Goal: Register for event/course

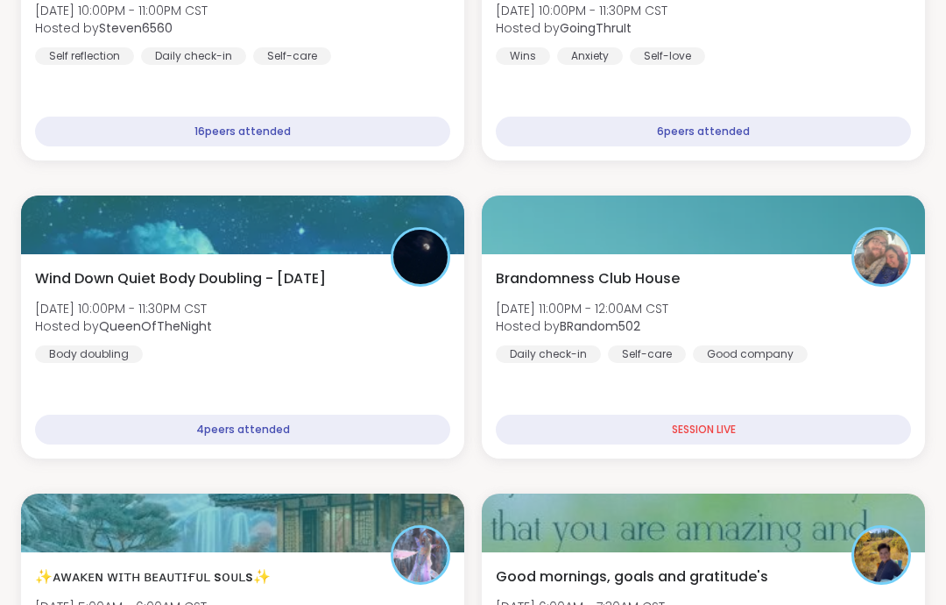
scroll to position [424, 0]
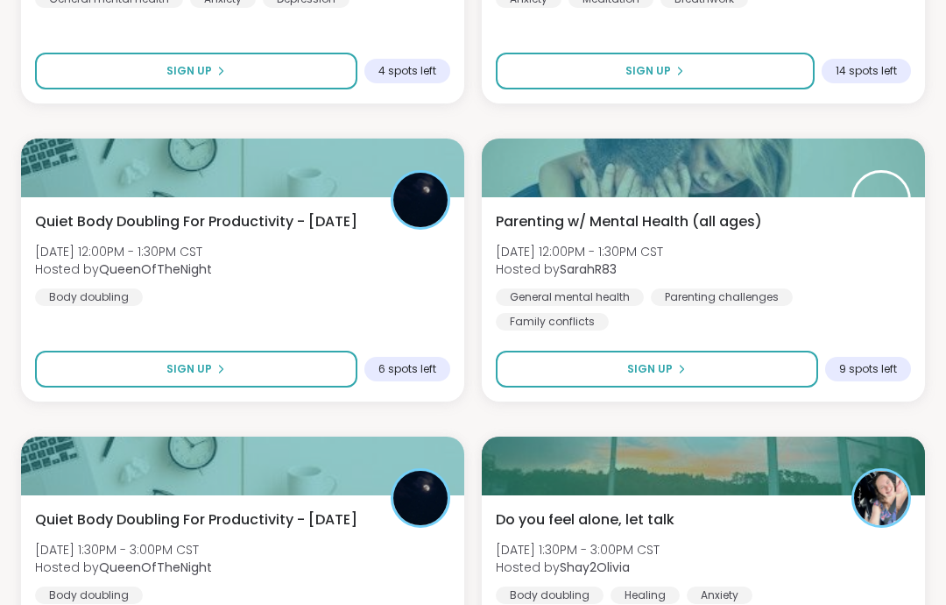
scroll to position [2854, 0]
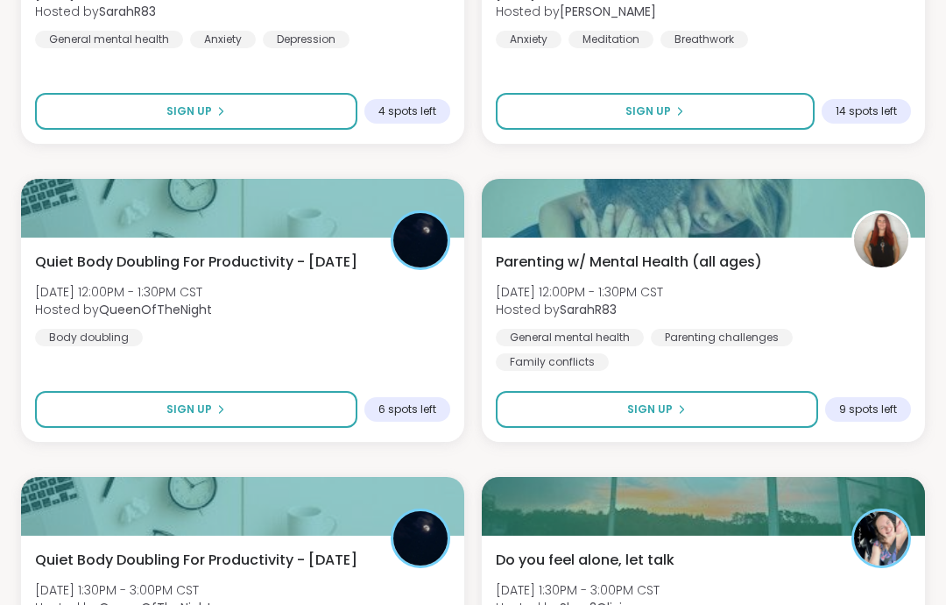
click at [755, 365] on div "Parenting w/ Mental Health (all ages) Fri, Sep 12 | 12:00PM - 1:30PM CST Hosted…" at bounding box center [703, 339] width 443 height 204
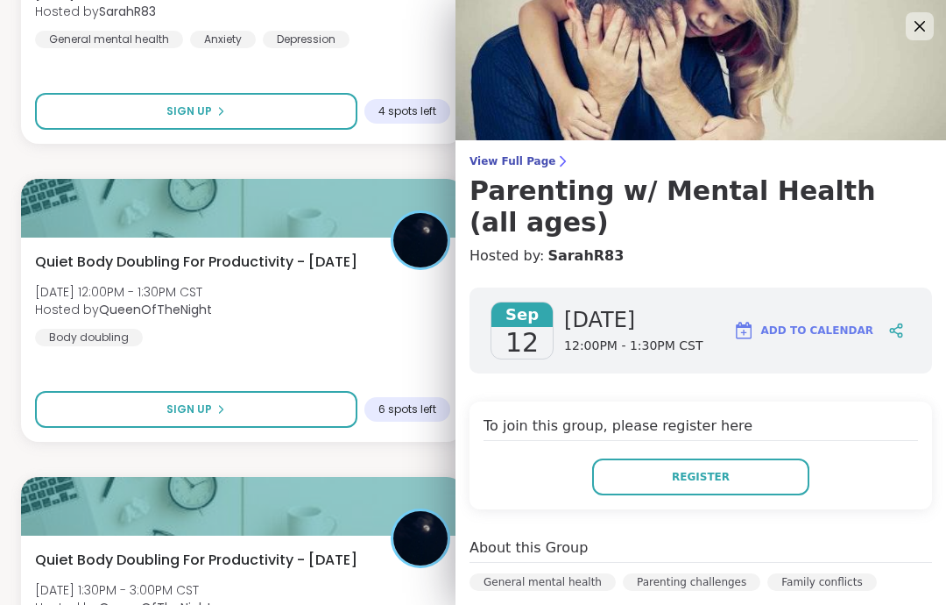
scroll to position [0, 0]
click at [928, 23] on icon at bounding box center [920, 26] width 21 height 21
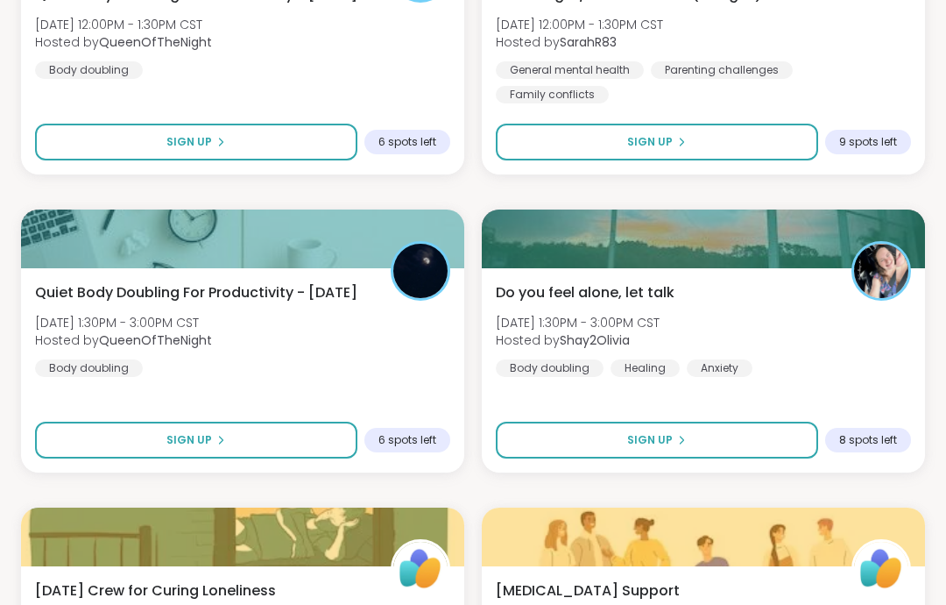
scroll to position [3121, 0]
click at [771, 458] on button "Sign Up" at bounding box center [657, 440] width 322 height 37
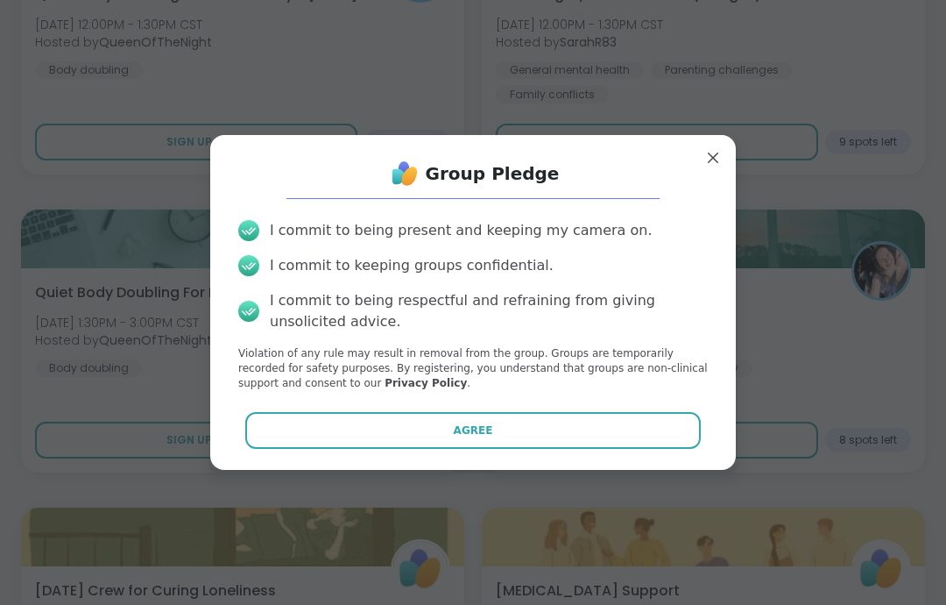
click at [693, 449] on button "Agree" at bounding box center [473, 430] width 457 height 37
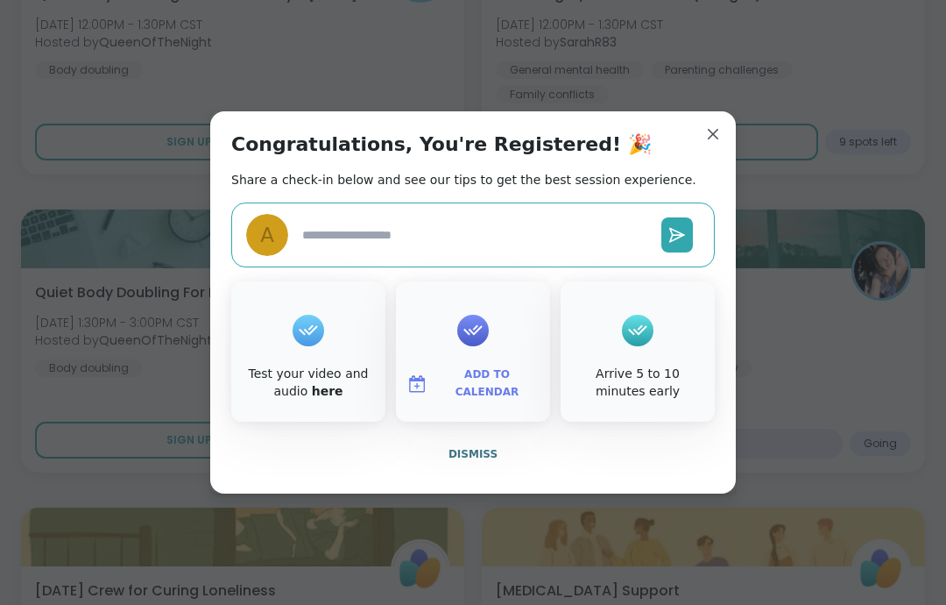
click at [487, 472] on button "Dismiss" at bounding box center [473, 454] width 484 height 37
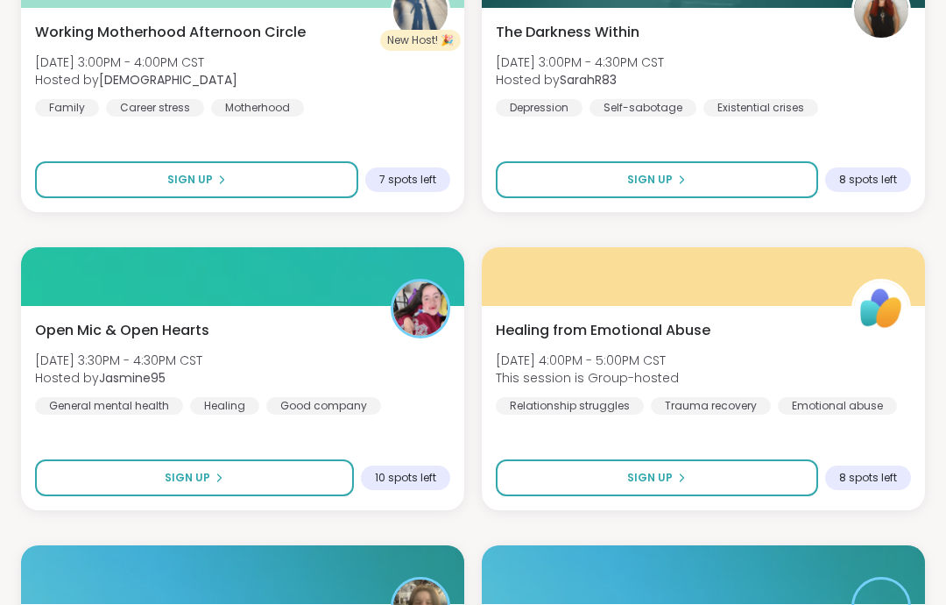
scroll to position [3978, 0]
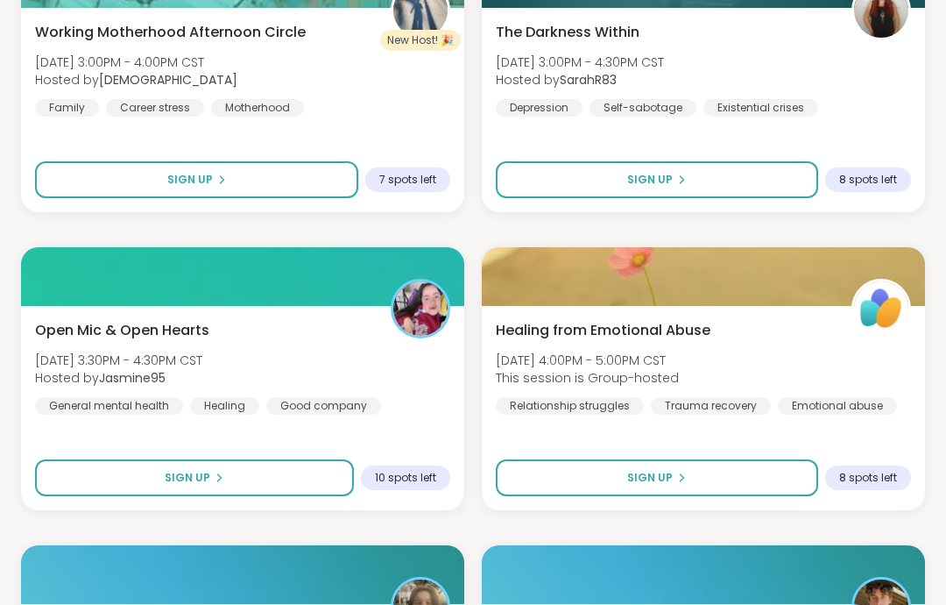
click at [902, 168] on div "8 spots left" at bounding box center [868, 179] width 86 height 25
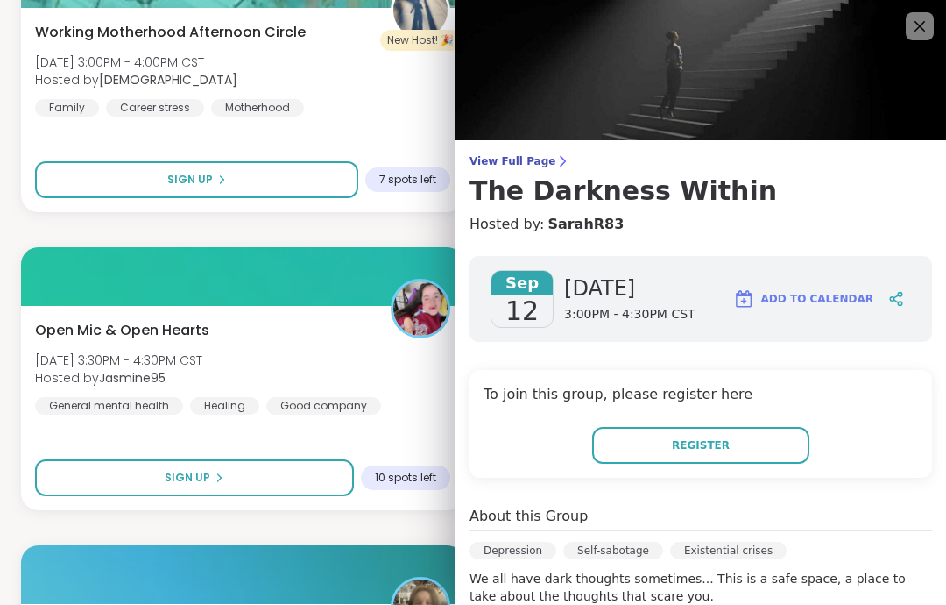
scroll to position [0, 0]
click at [907, 46] on img at bounding box center [701, 70] width 491 height 140
click at [911, 36] on icon at bounding box center [920, 26] width 21 height 21
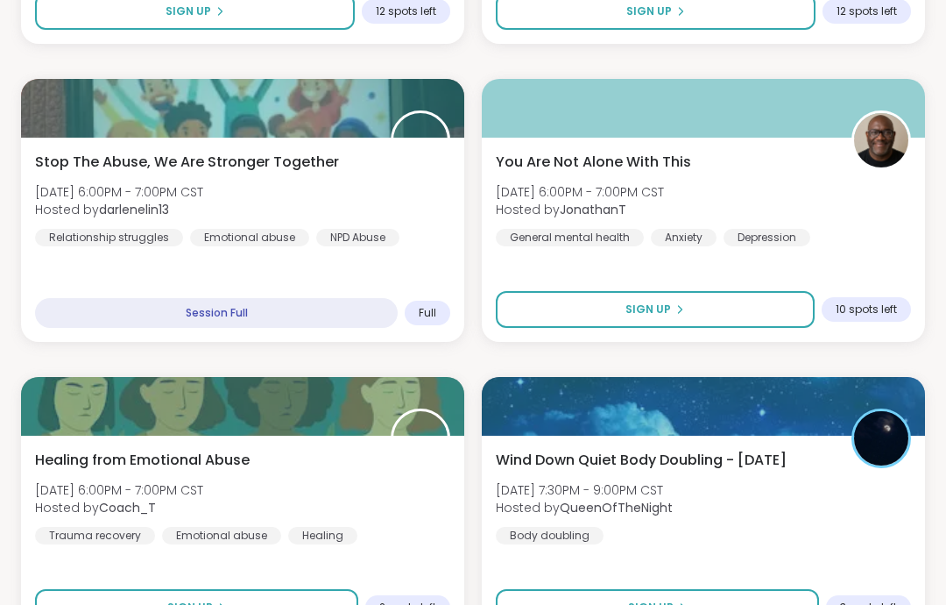
scroll to position [5076, 0]
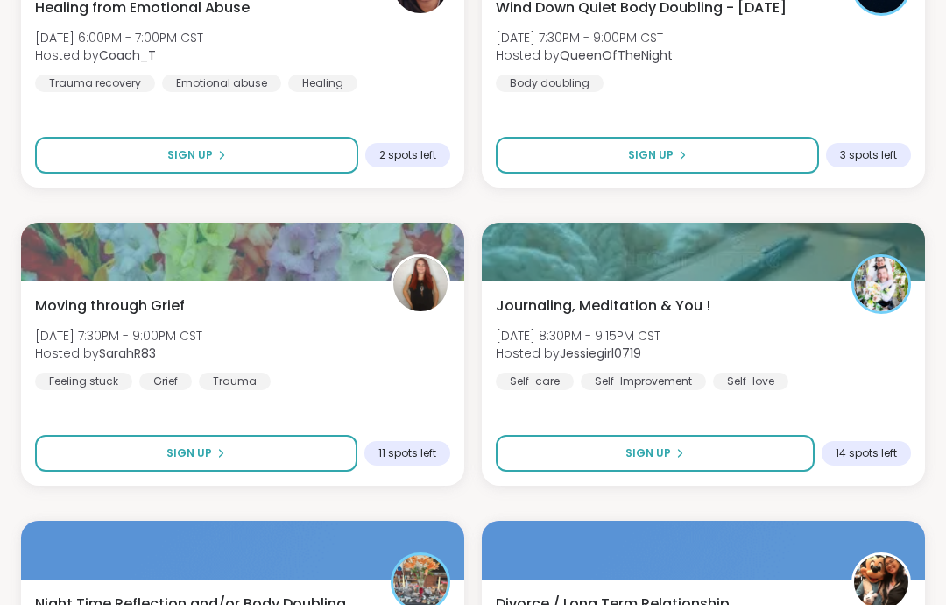
scroll to position [5534, 0]
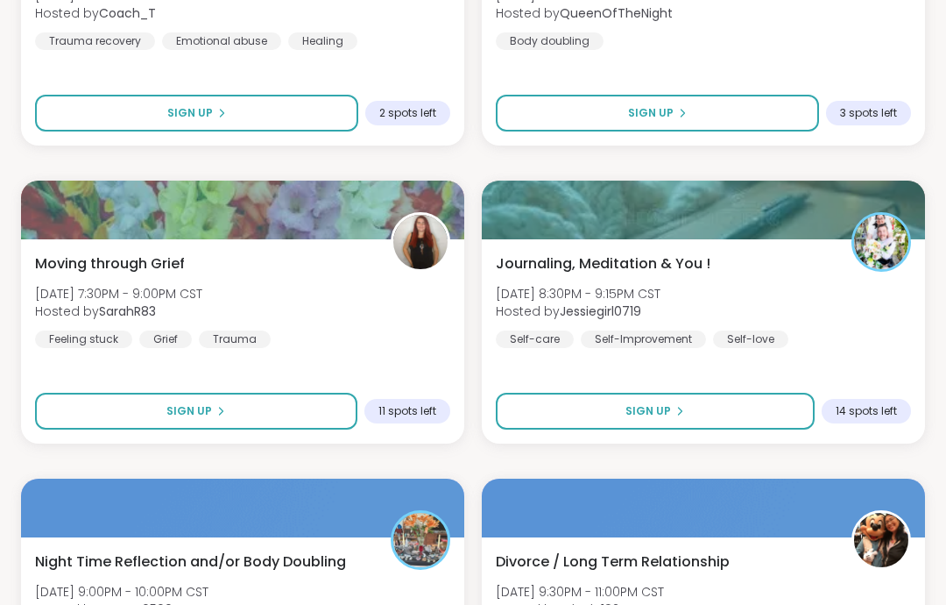
click at [419, 299] on div "Moving through Grief Fri, Sep 12 | 7:30PM - 9:00PM CST Hosted by SarahR83 Feeli…" at bounding box center [242, 300] width 415 height 95
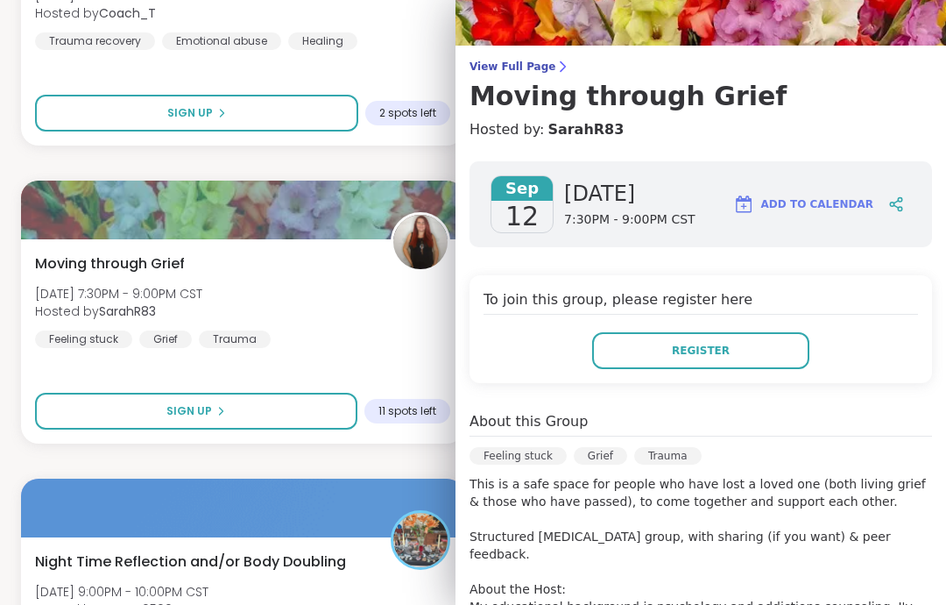
scroll to position [119, 0]
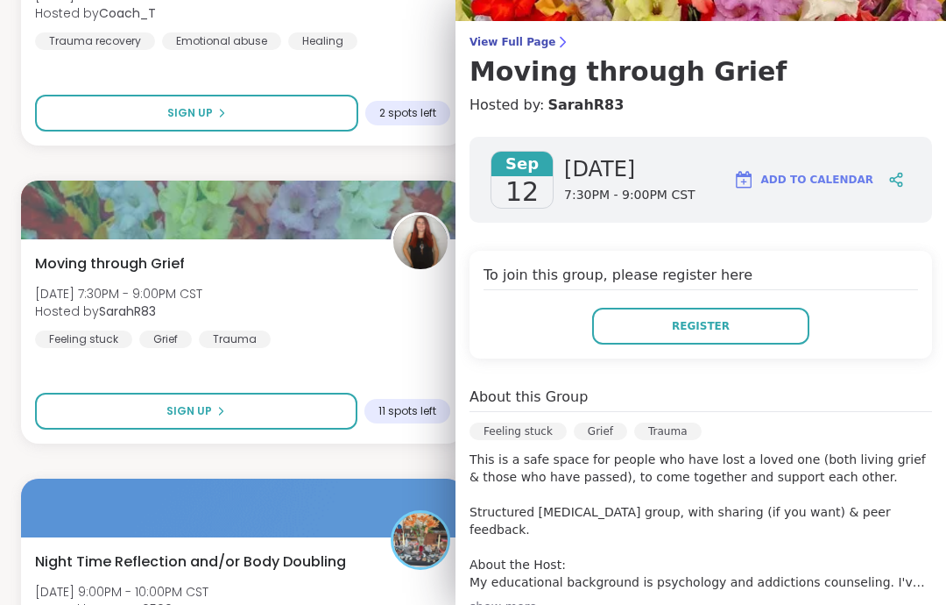
click at [870, 600] on div "show more" at bounding box center [701, 607] width 463 height 18
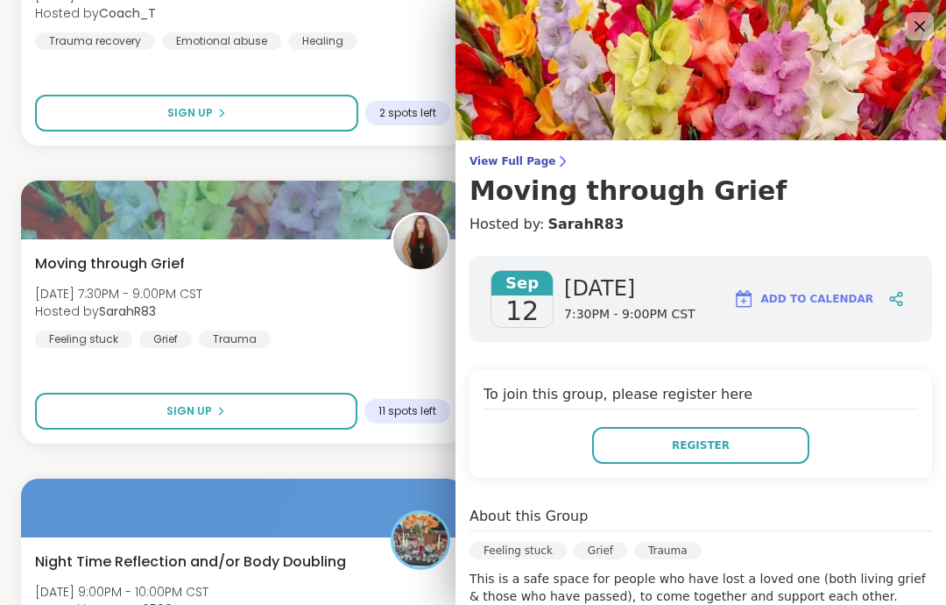
scroll to position [0, 0]
click at [919, 28] on icon at bounding box center [920, 26] width 11 height 11
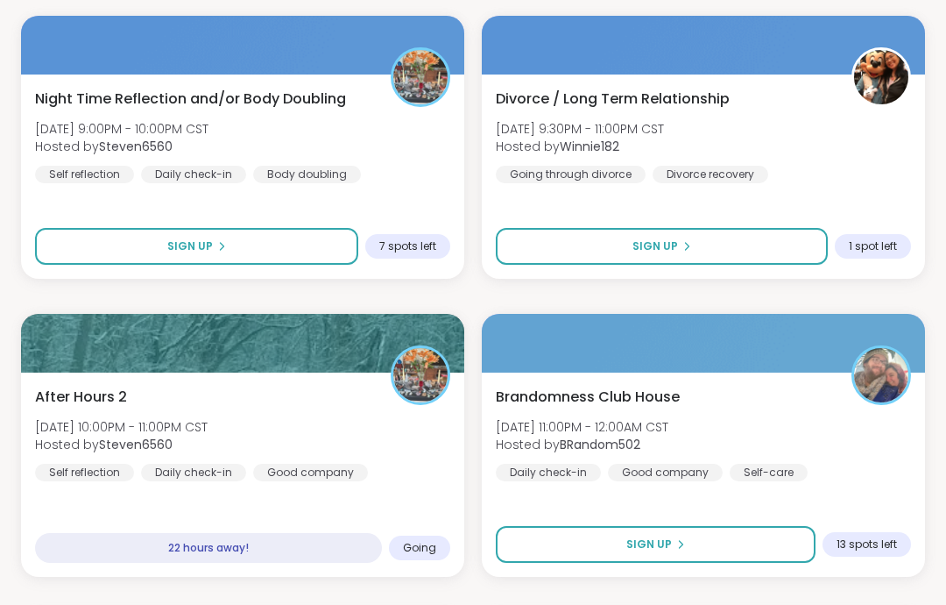
scroll to position [5988, 0]
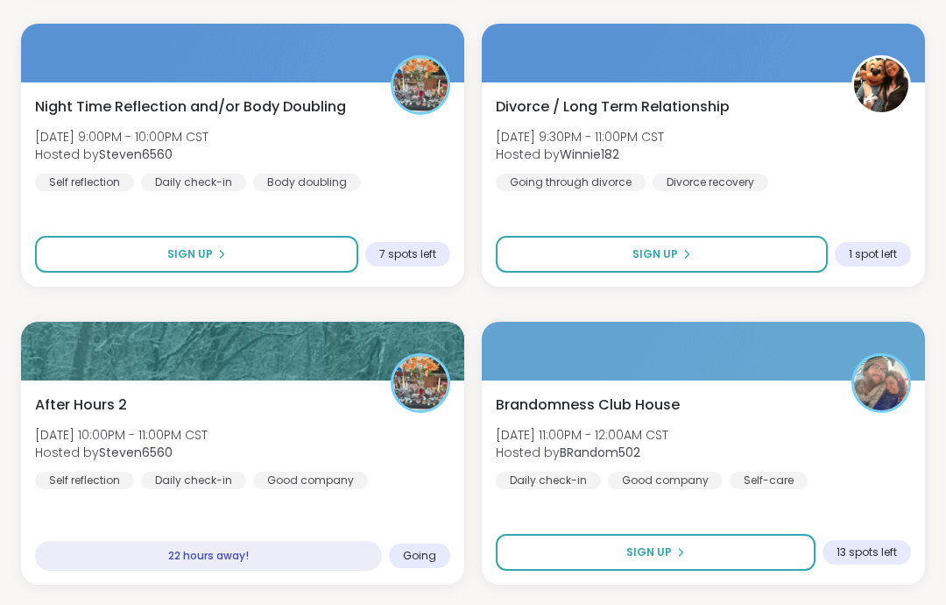
click at [315, 254] on button "Sign Up" at bounding box center [196, 255] width 323 height 37
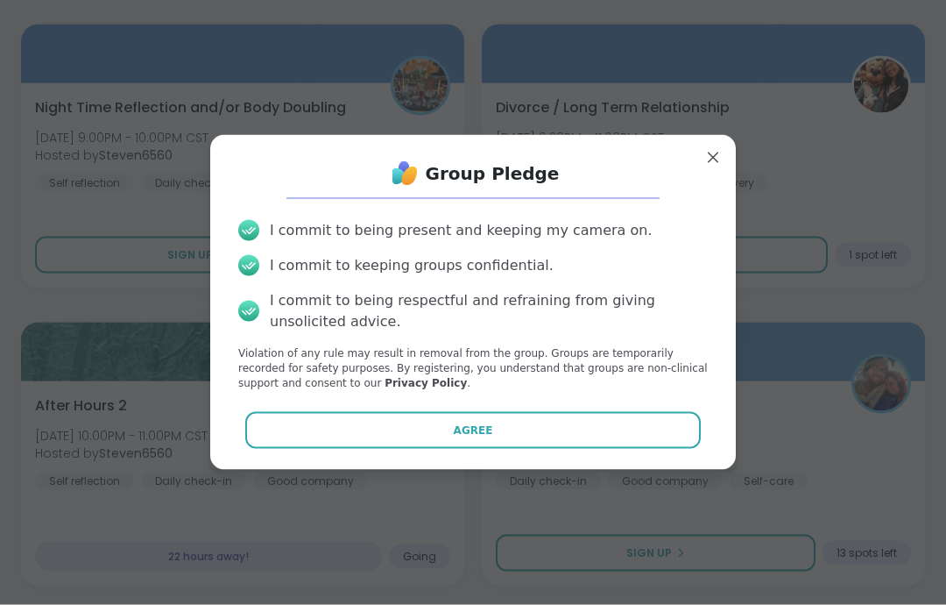
scroll to position [5989, 0]
click at [500, 402] on div "I commit to being present and keeping my camera on. I commit to keeping groups …" at bounding box center [473, 305] width 498 height 198
click at [576, 398] on div "I commit to being present and keeping my camera on. I commit to keeping groups …" at bounding box center [473, 305] width 498 height 198
click at [579, 426] on button "Agree" at bounding box center [473, 430] width 457 height 37
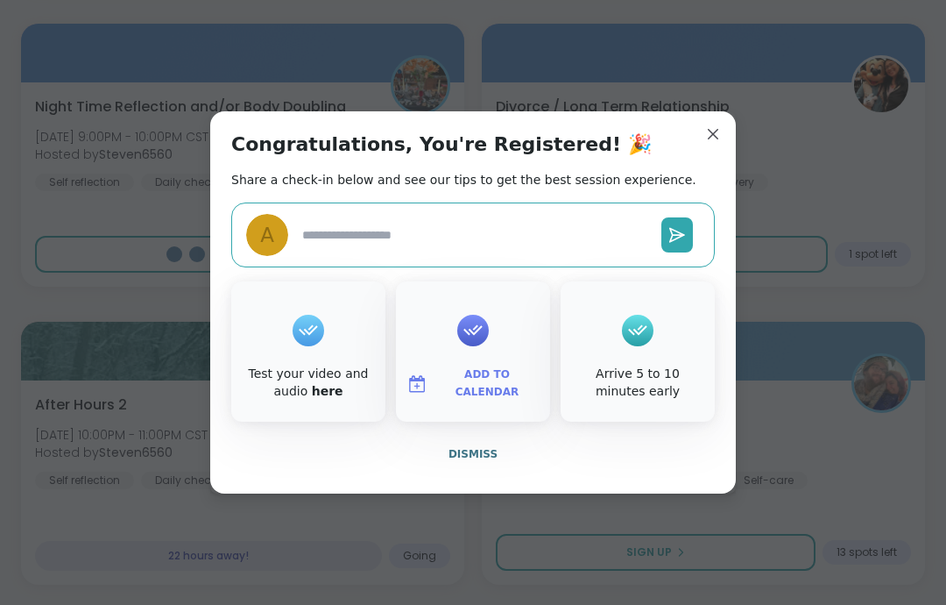
click at [491, 452] on span "Dismiss" at bounding box center [473, 454] width 49 height 12
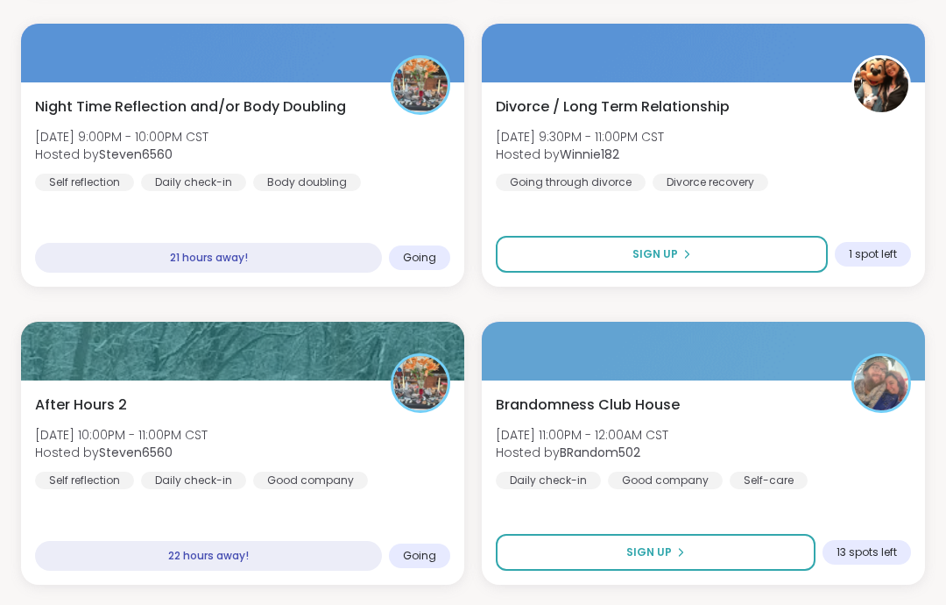
click at [555, 545] on button "Sign Up" at bounding box center [656, 552] width 320 height 37
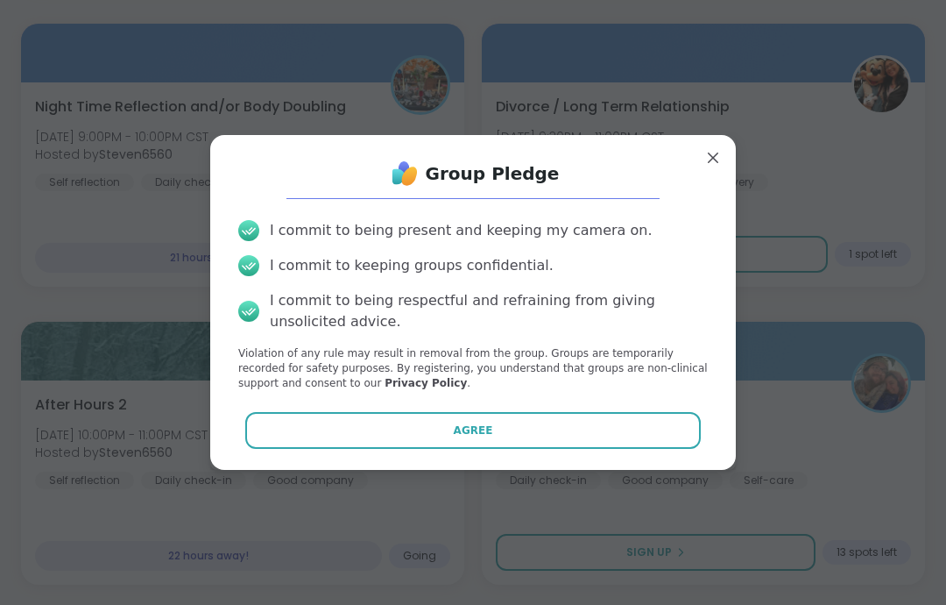
click at [558, 443] on button "Agree" at bounding box center [473, 430] width 457 height 37
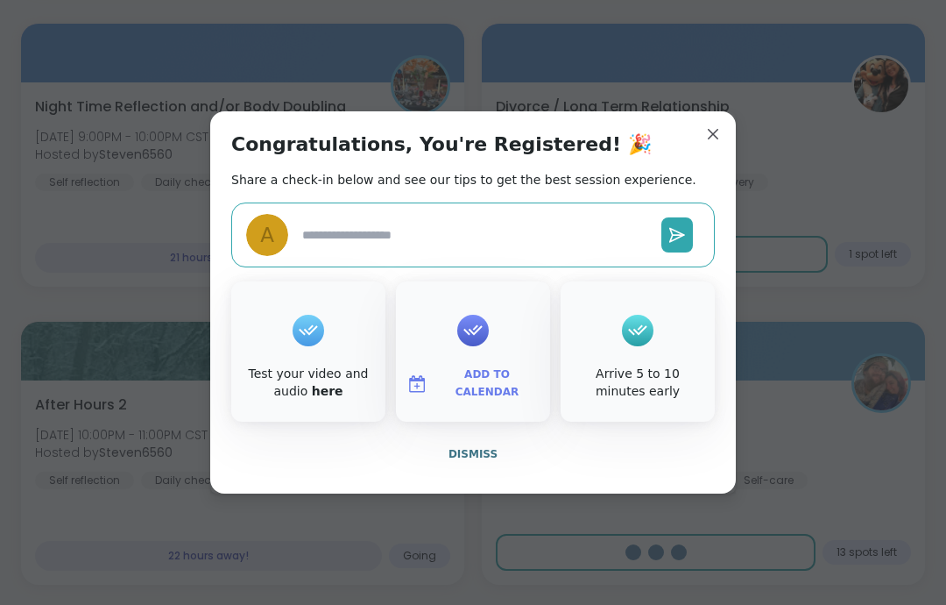
type textarea "*"
click at [497, 450] on button "Dismiss" at bounding box center [473, 454] width 484 height 37
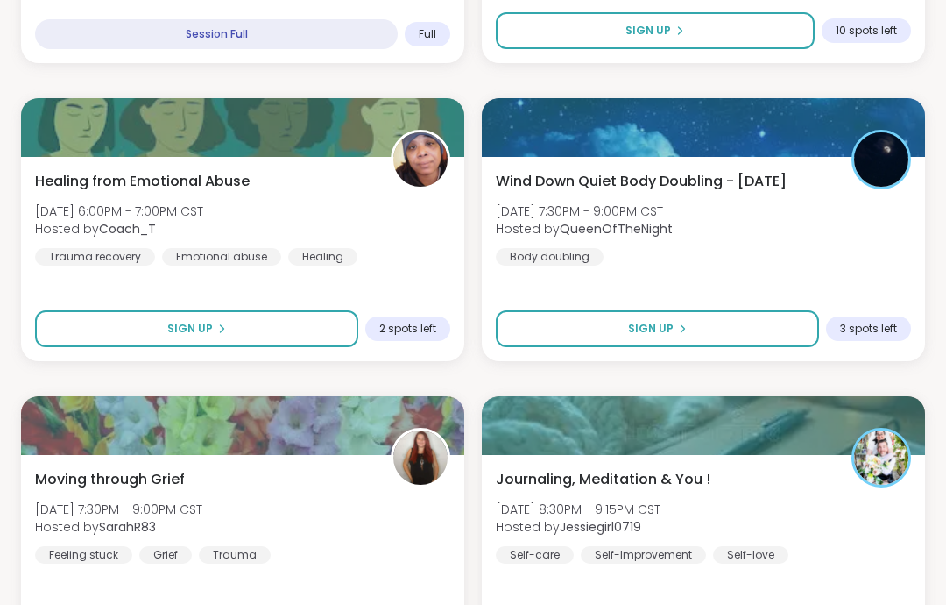
scroll to position [5318, 0]
click at [667, 457] on div "Journaling, Meditation & You ! Fri, Sep 12 | 8:30PM - 9:15PM CST Hosted by Jess…" at bounding box center [703, 557] width 443 height 204
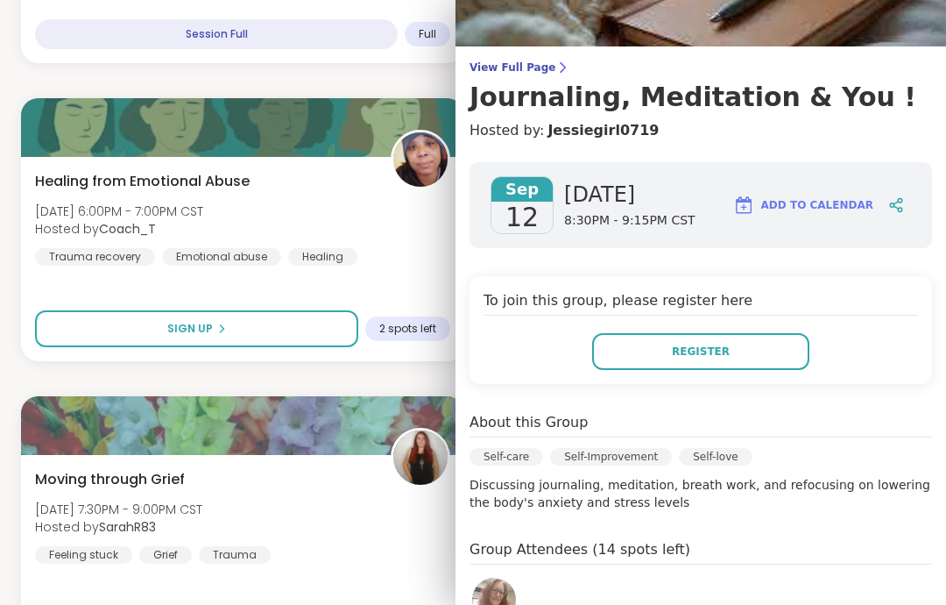
scroll to position [181, 0]
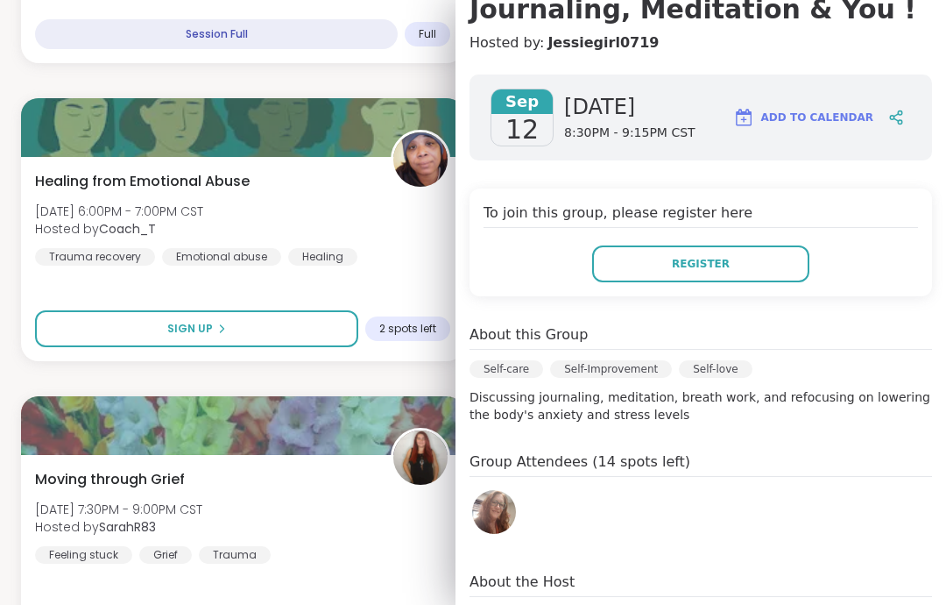
click at [910, 254] on div "Register" at bounding box center [701, 263] width 435 height 37
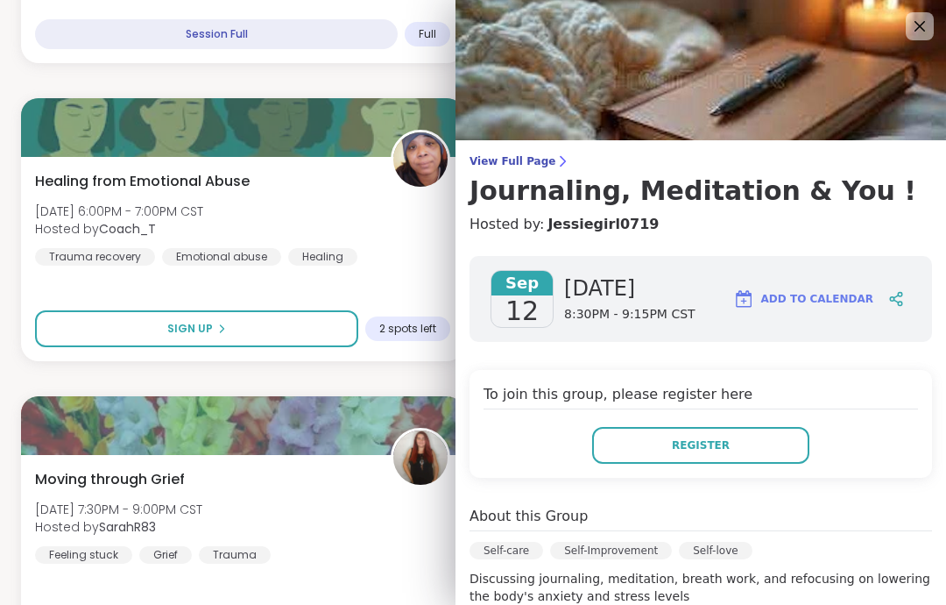
scroll to position [0, 0]
click at [911, 41] on img at bounding box center [701, 70] width 491 height 140
click at [916, 35] on icon at bounding box center [920, 26] width 21 height 21
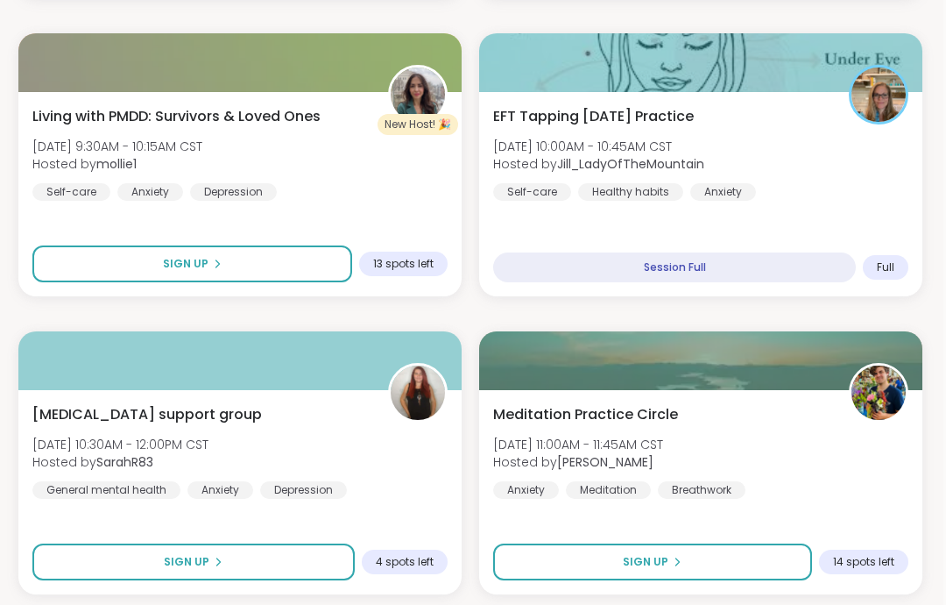
scroll to position [2404, 3]
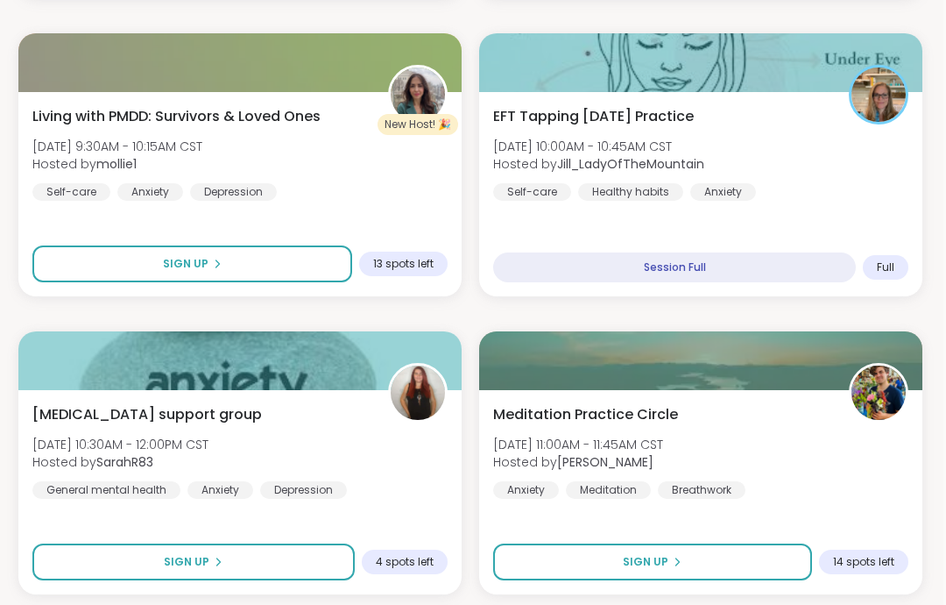
click at [277, 424] on div "Depression & Anxiety support group Fri, Sep 12 | 10:30AM - 12:00PM CST Hosted b…" at bounding box center [239, 451] width 415 height 95
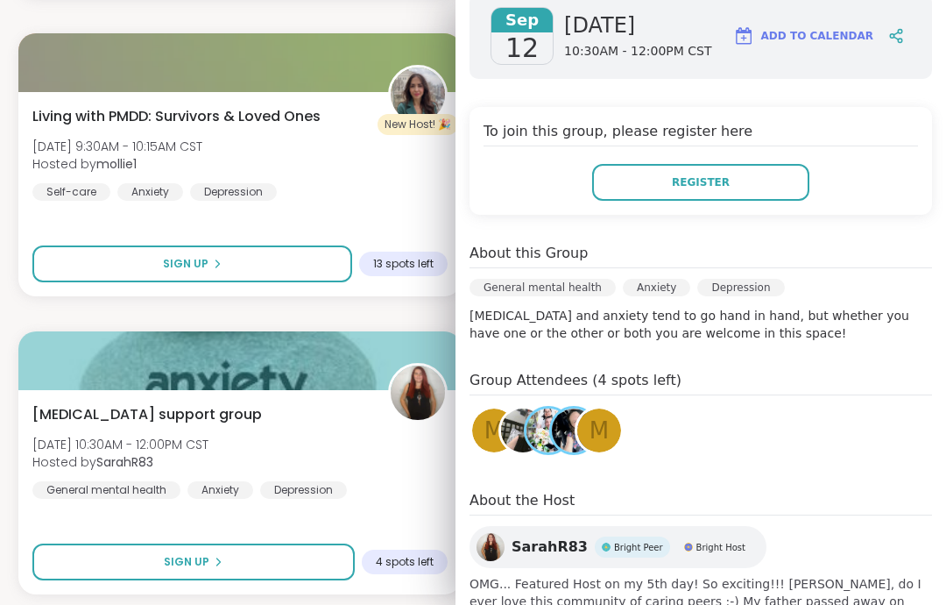
scroll to position [293, 0]
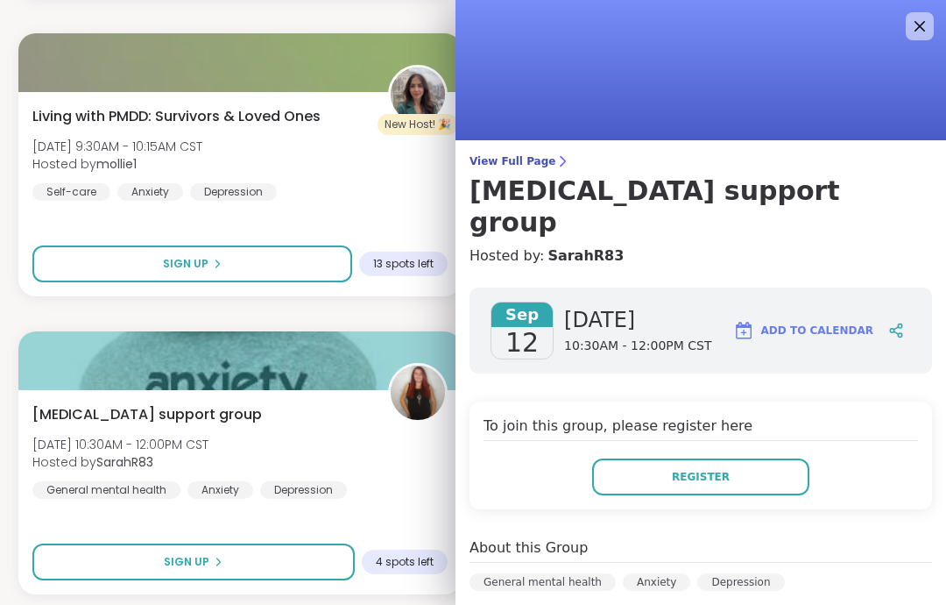
scroll to position [0, 0]
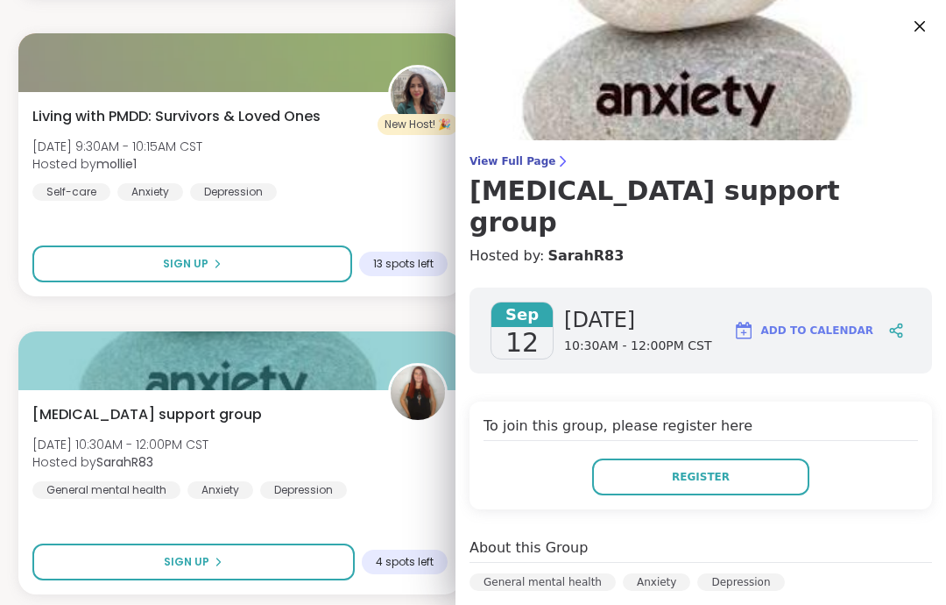
click at [916, 22] on icon at bounding box center [920, 26] width 11 height 11
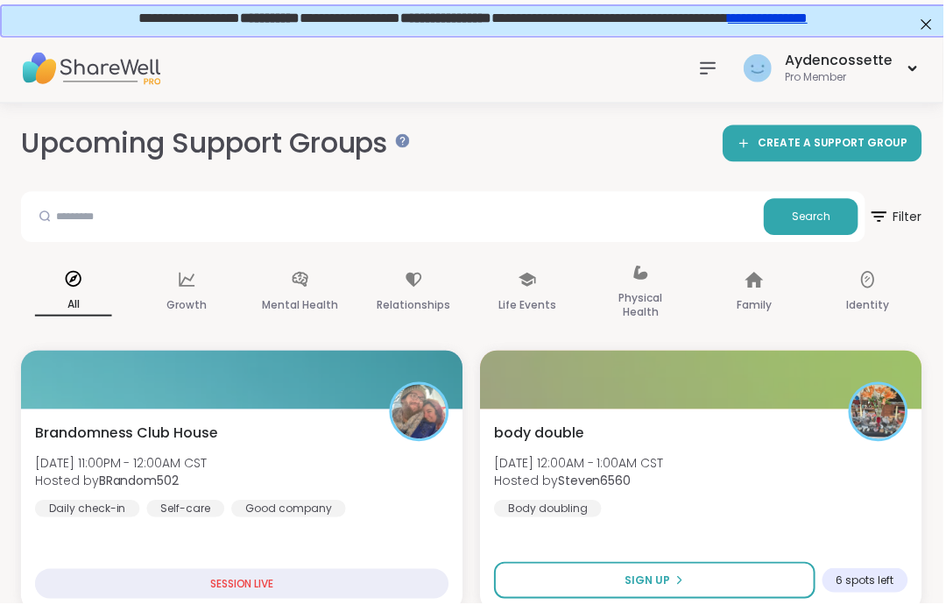
scroll to position [2, 0]
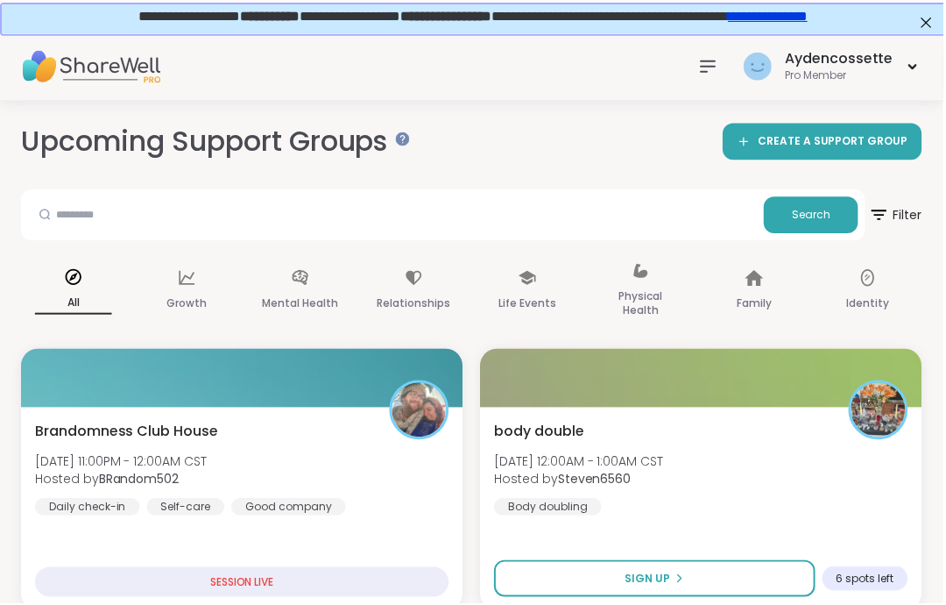
click at [725, 570] on button "Sign Up" at bounding box center [657, 580] width 322 height 37
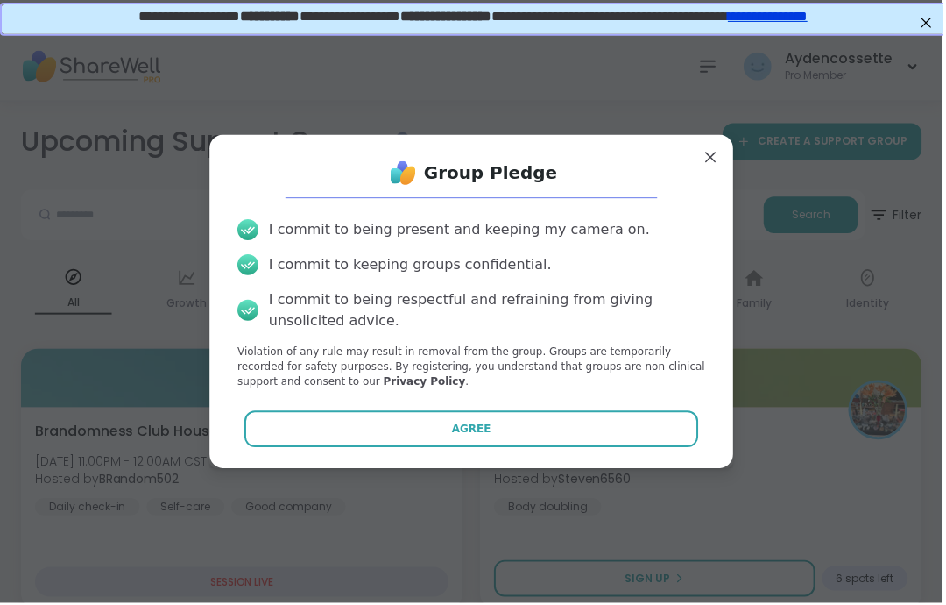
click at [646, 449] on button "Agree" at bounding box center [473, 430] width 457 height 37
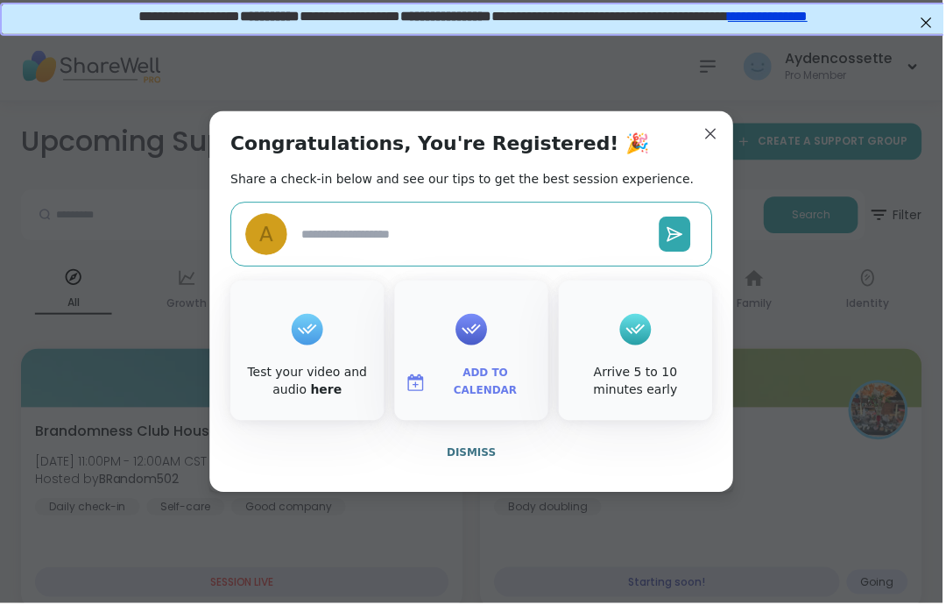
type textarea "*"
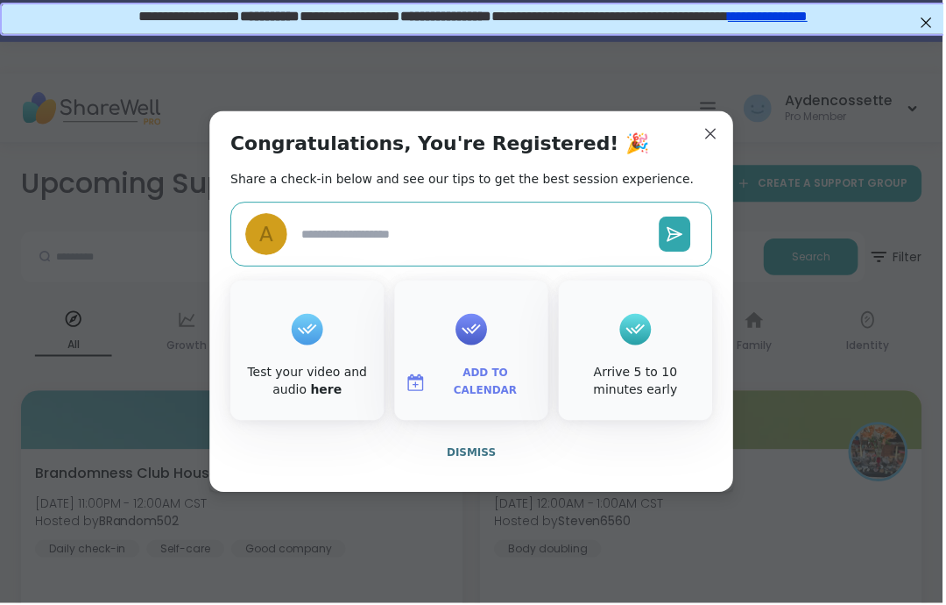
click at [464, 472] on button "Dismiss" at bounding box center [473, 454] width 484 height 37
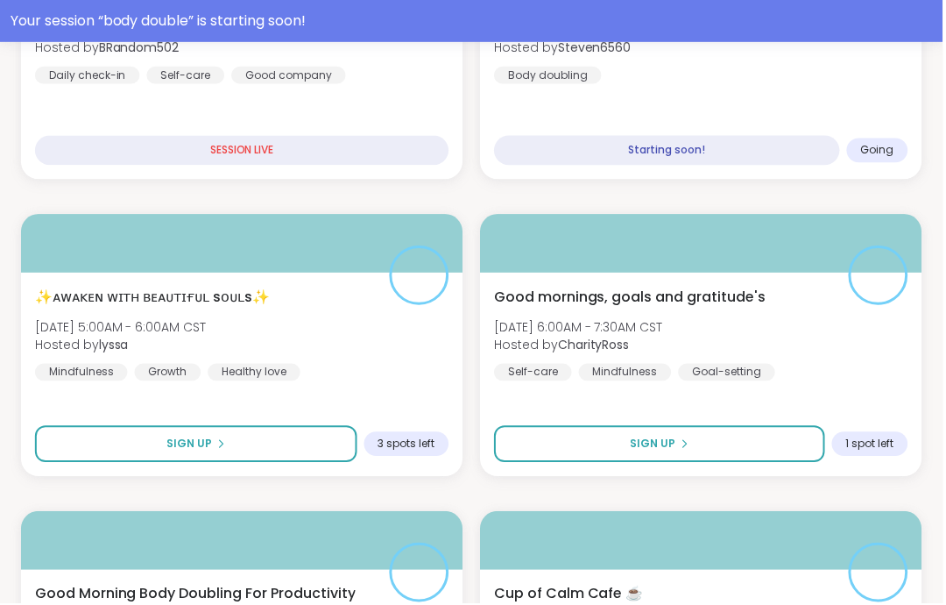
scroll to position [263, 0]
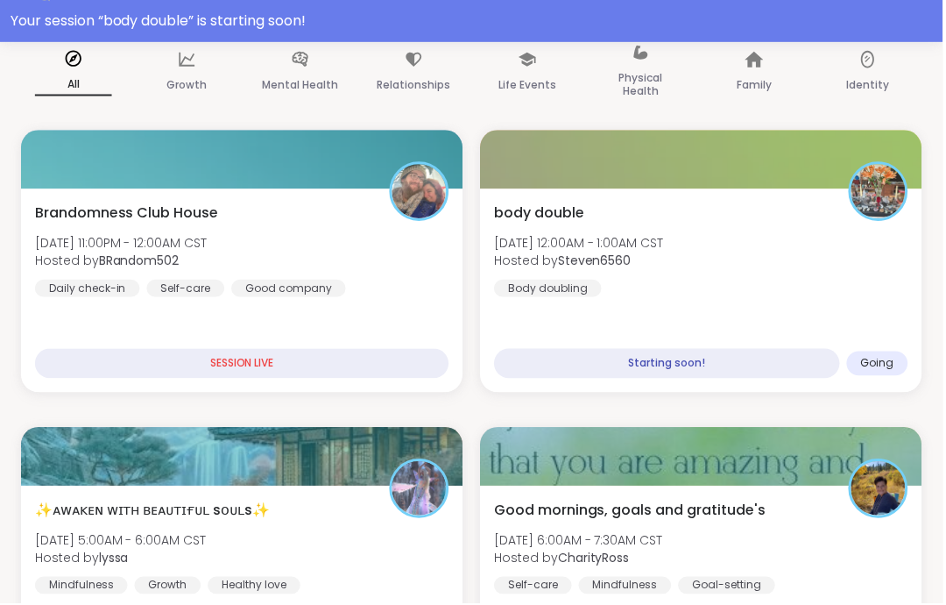
click at [834, 295] on div "body double Fri, Sep 12 | 12:00AM - 1:00AM CST Hosted by Steven6560 Body doubli…" at bounding box center [703, 250] width 415 height 95
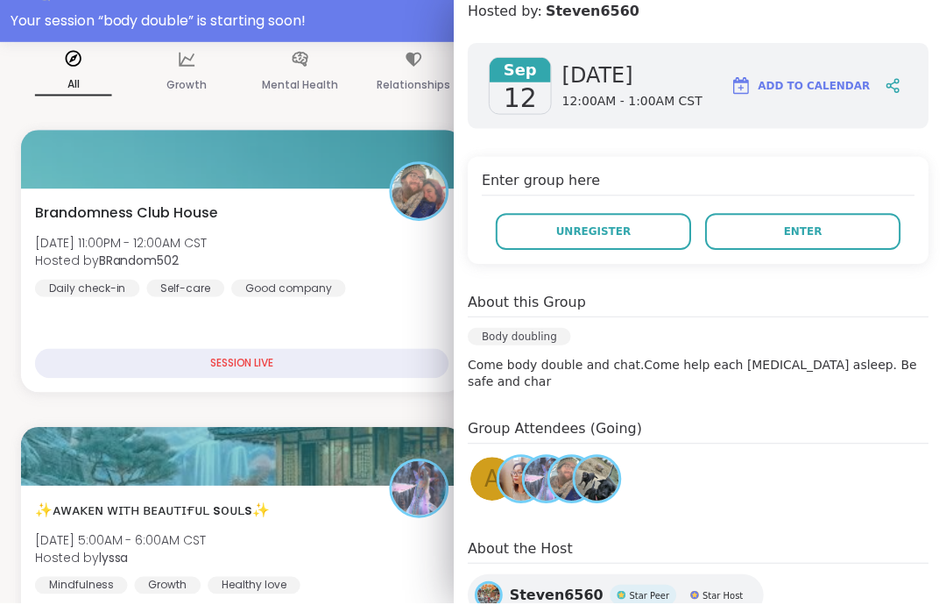
scroll to position [216, 0]
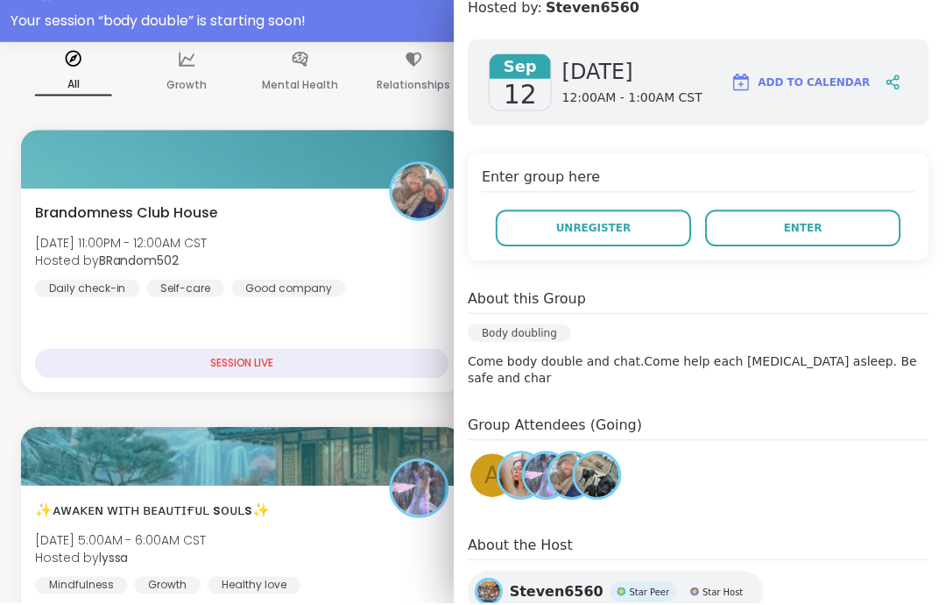
click at [894, 222] on button "Enter" at bounding box center [806, 228] width 196 height 37
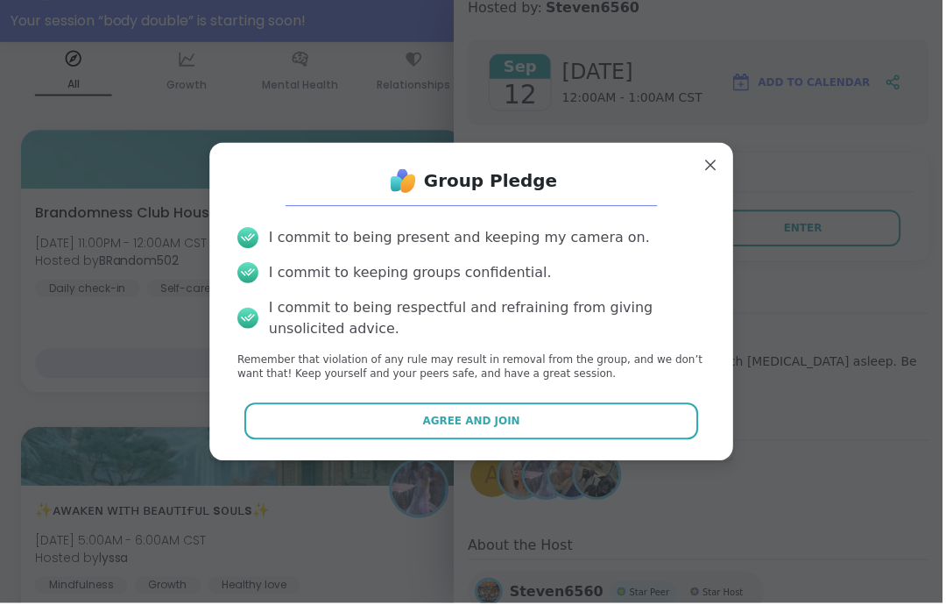
click at [667, 415] on button "Agree and Join" at bounding box center [473, 422] width 457 height 37
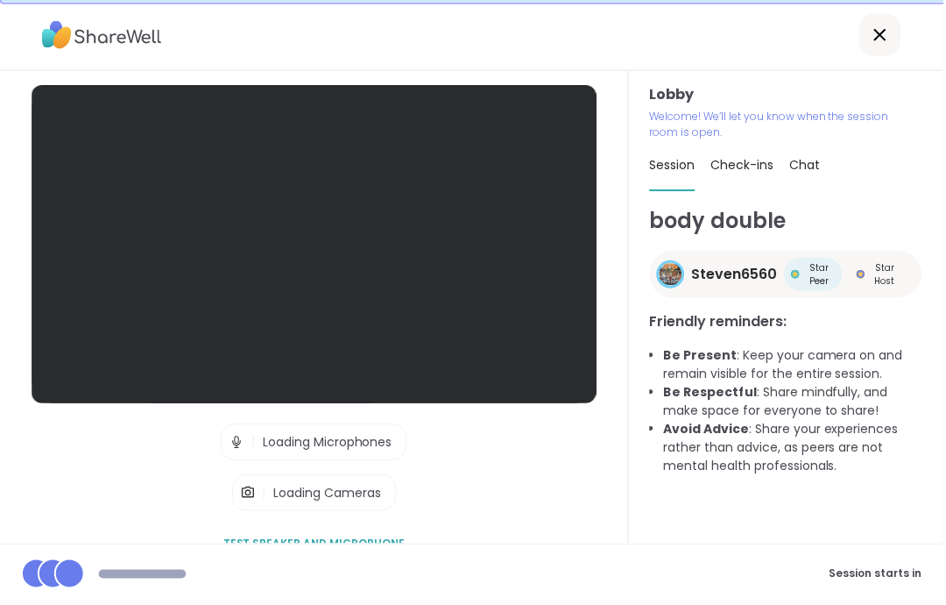
scroll to position [67, 0]
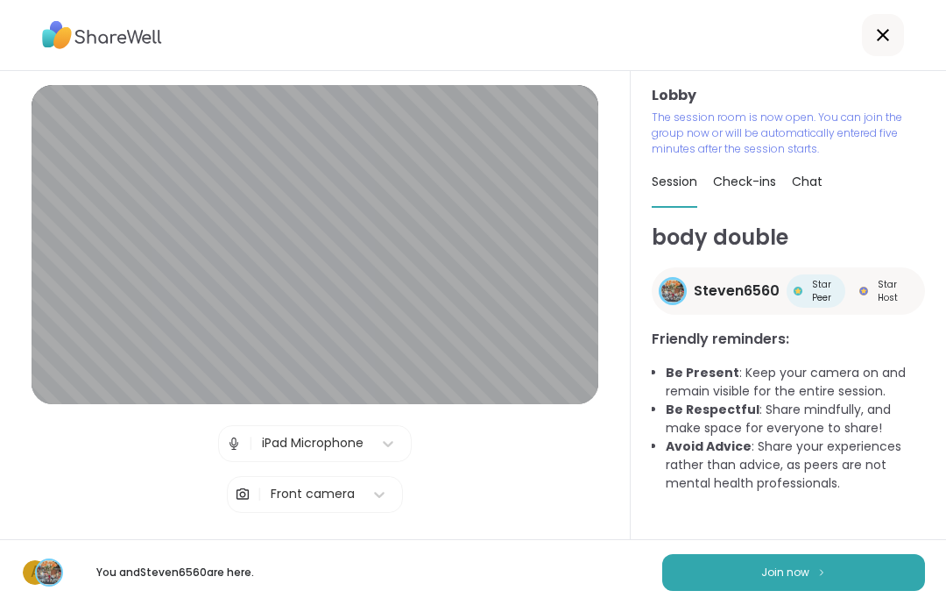
click at [864, 572] on button "Join now" at bounding box center [793, 572] width 263 height 37
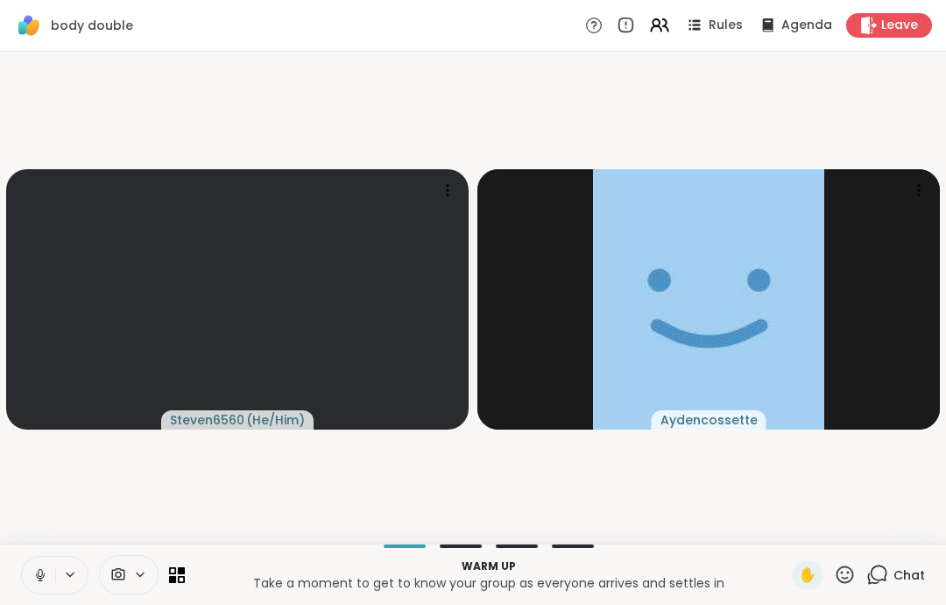
click at [45, 590] on button at bounding box center [38, 574] width 33 height 37
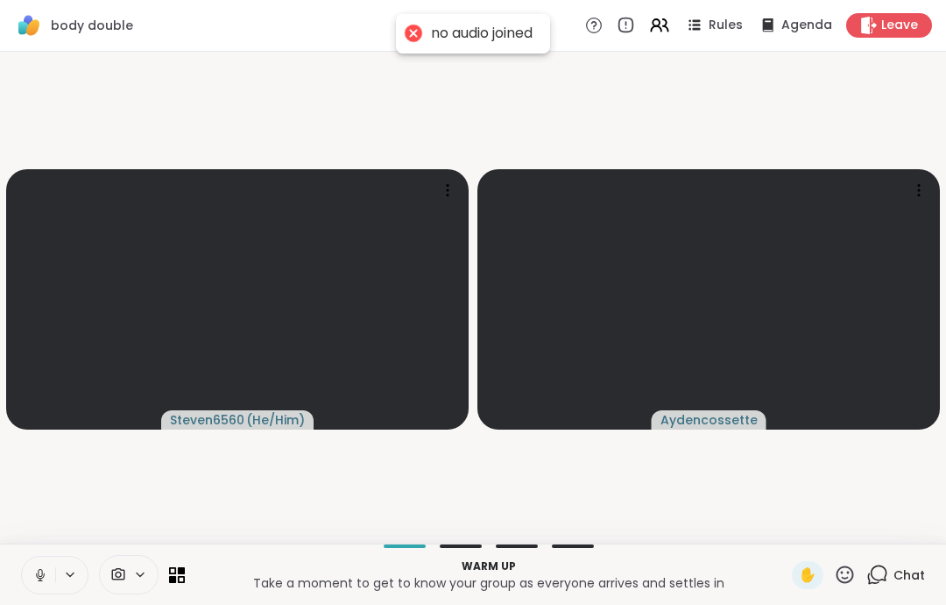
click at [39, 572] on icon at bounding box center [40, 575] width 16 height 16
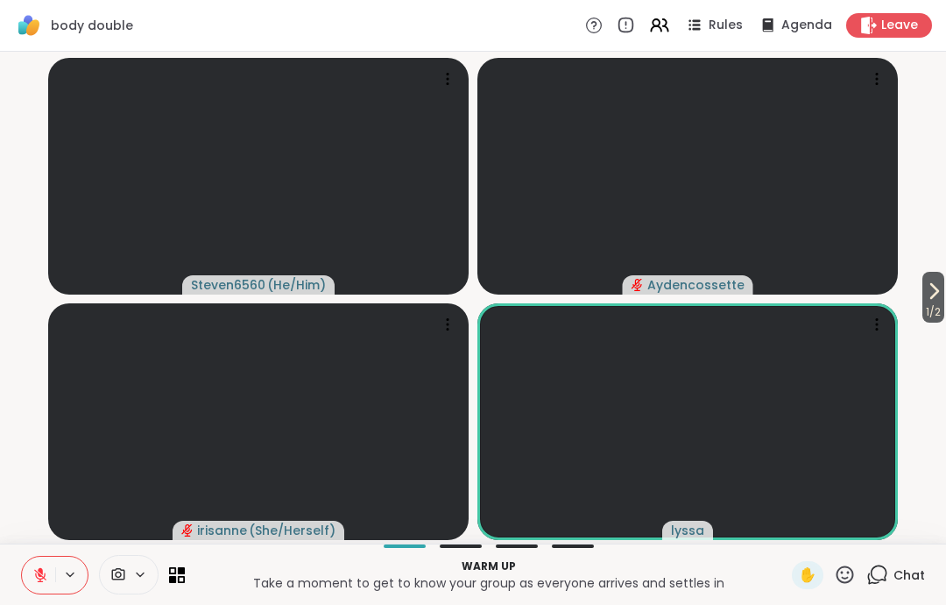
click at [44, 588] on button at bounding box center [38, 574] width 33 height 37
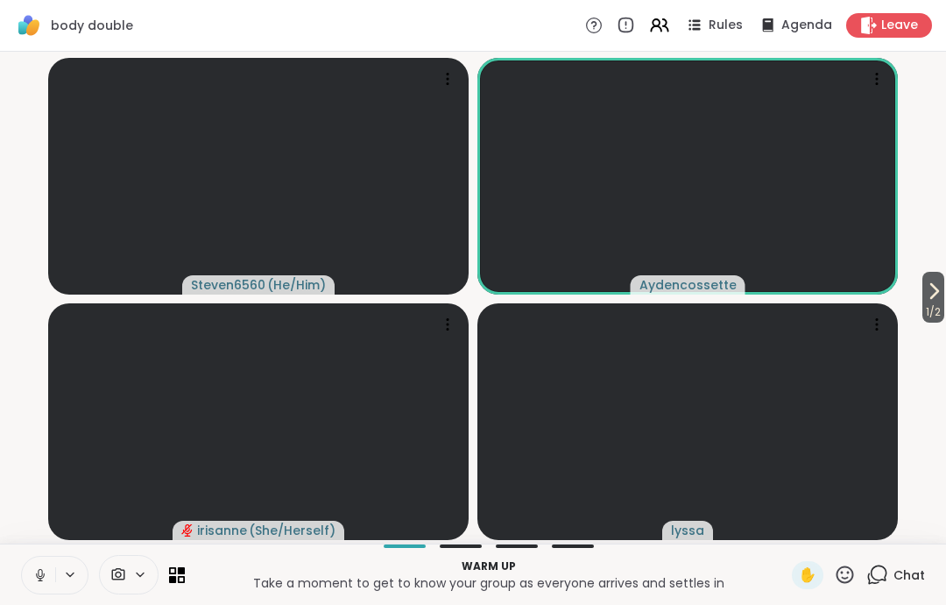
click at [42, 592] on button at bounding box center [38, 574] width 33 height 37
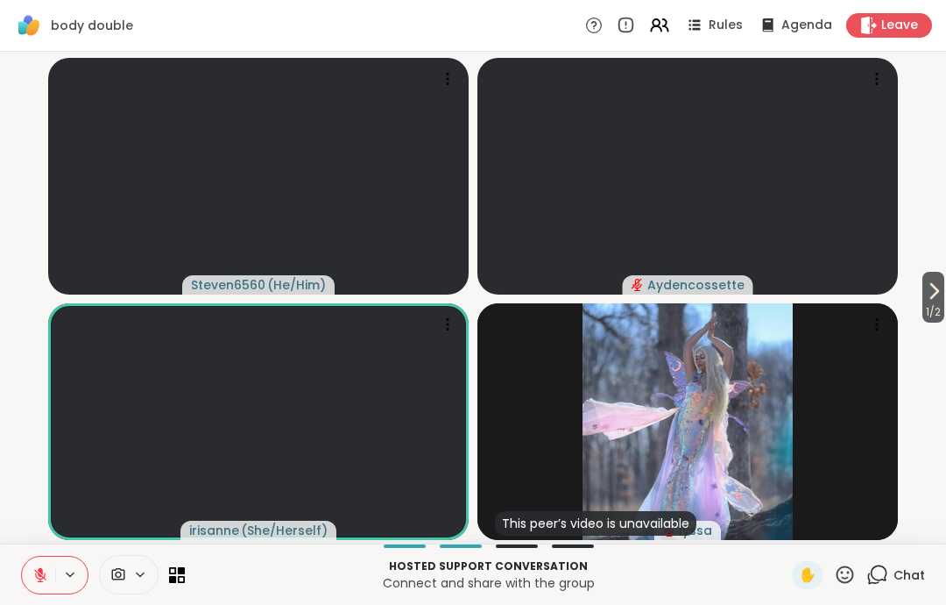
click at [890, 23] on span "Leave" at bounding box center [900, 26] width 37 height 18
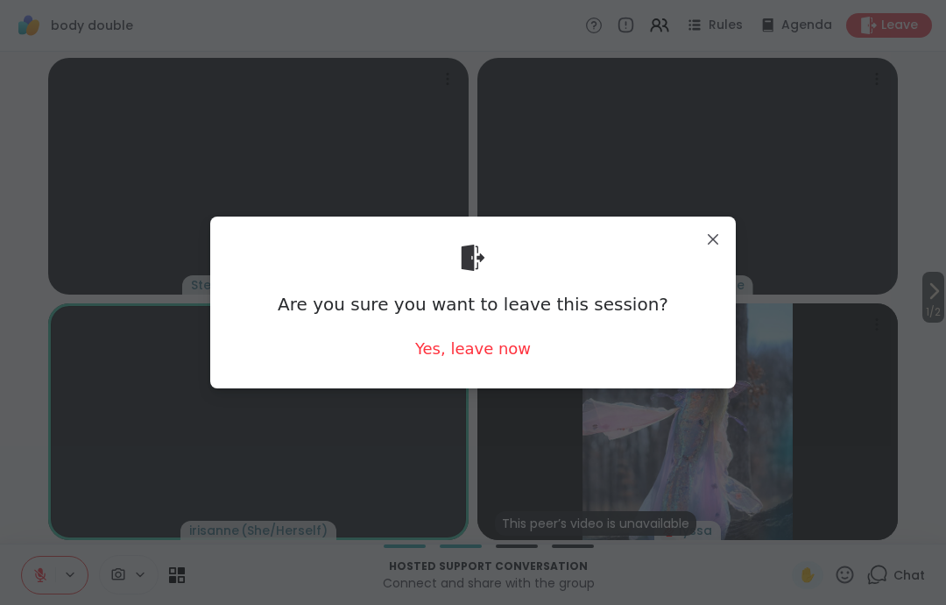
click at [473, 359] on div "Yes, leave now" at bounding box center [473, 348] width 116 height 22
